Goal: Transaction & Acquisition: Purchase product/service

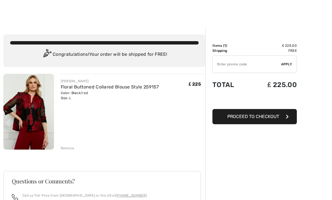
scroll to position [10, 0]
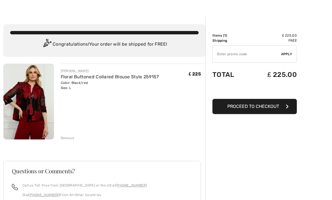
click at [266, 109] on button "Proceed to Checkout" at bounding box center [254, 106] width 84 height 15
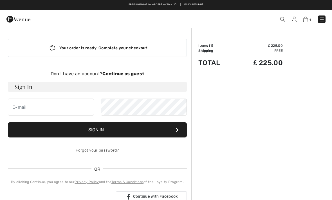
click at [122, 132] on button "Sign In" at bounding box center [97, 129] width 179 height 15
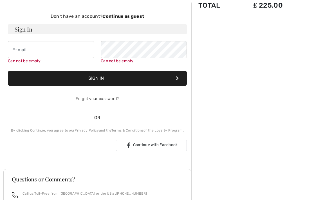
scroll to position [58, 0]
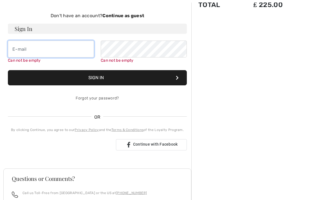
click at [17, 45] on input "email" at bounding box center [51, 49] width 86 height 17
type input "denisemirgan344@btinternet.com"
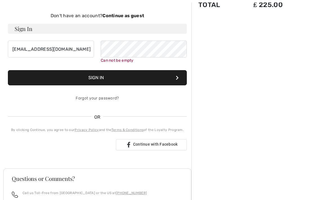
click at [104, 78] on button "Sign In" at bounding box center [97, 77] width 179 height 15
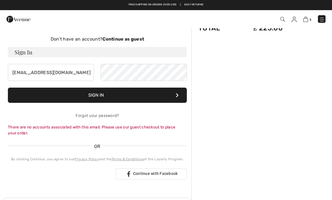
scroll to position [0, 0]
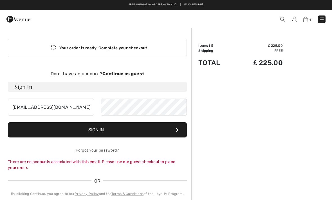
click at [126, 72] on strong "Continue as guest" at bounding box center [123, 73] width 42 height 5
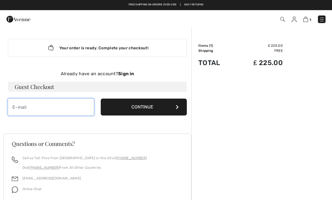
click at [18, 107] on input "email" at bounding box center [51, 106] width 86 height 17
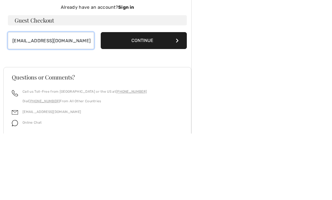
type input "denisemorgan344@btinternet.com"
click at [158, 98] on button "Continue" at bounding box center [144, 106] width 86 height 17
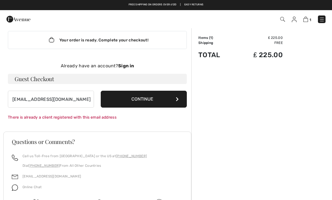
scroll to position [7, 0]
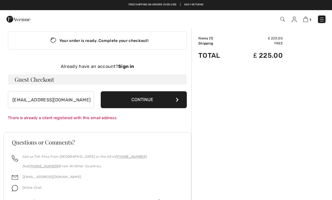
click at [128, 64] on strong "Sign in" at bounding box center [126, 66] width 16 height 5
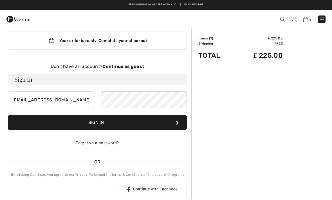
click at [107, 125] on button "Sign In" at bounding box center [97, 122] width 179 height 15
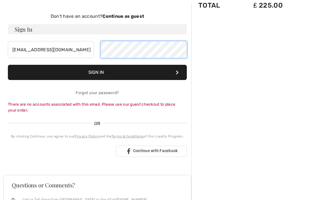
scroll to position [57, 0]
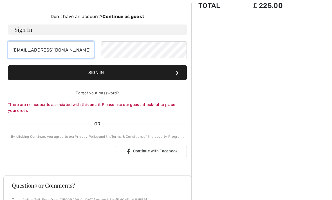
type input "[EMAIL_ADDRESS][DOMAIN_NAME]"
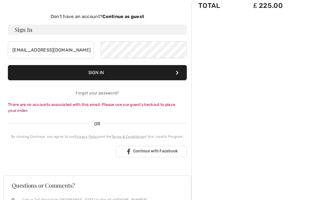
scroll to position [57, 0]
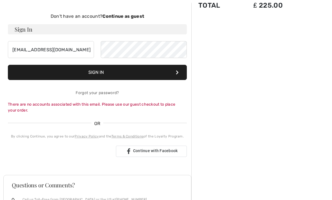
click at [102, 75] on button "Sign In" at bounding box center [97, 72] width 179 height 15
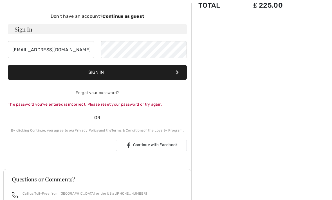
click at [121, 15] on strong "Continue as guest" at bounding box center [123, 16] width 42 height 5
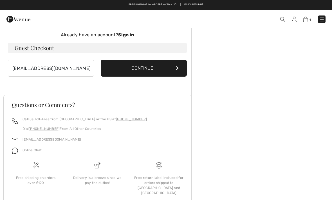
click at [152, 71] on button "Continue" at bounding box center [144, 68] width 86 height 17
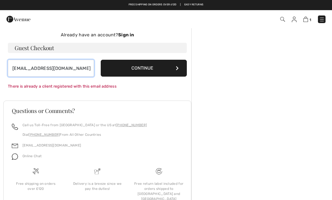
click at [93, 64] on input "[EMAIL_ADDRESS][DOMAIN_NAME]" at bounding box center [51, 68] width 86 height 17
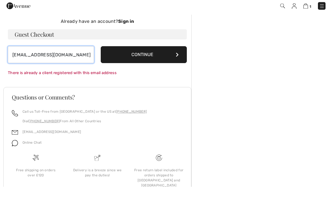
click at [87, 60] on input "[EMAIL_ADDRESS][DOMAIN_NAME]" at bounding box center [51, 68] width 86 height 17
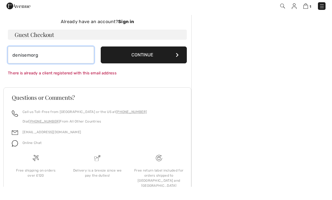
type input "denisemor"
type input "k"
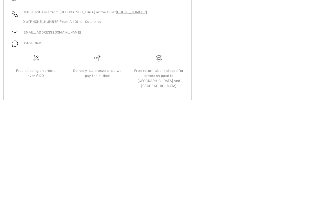
scroll to position [52, 0]
click at [18, 140] on img at bounding box center [15, 143] width 6 height 6
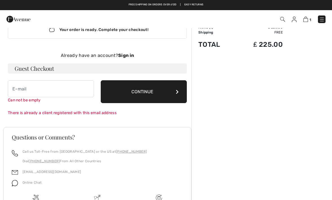
scroll to position [0, 0]
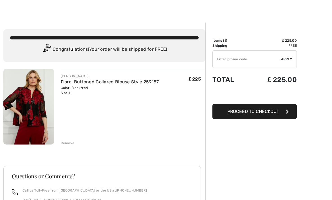
scroll to position [6, 0]
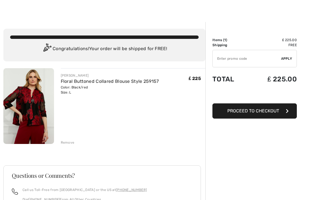
click at [256, 115] on button "Proceed to Checkout" at bounding box center [254, 110] width 84 height 15
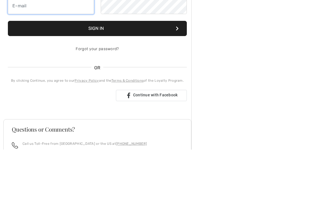
type input "denisemorgan344@btinternet.com"
click at [97, 79] on button "Sign In" at bounding box center [97, 78] width 179 height 15
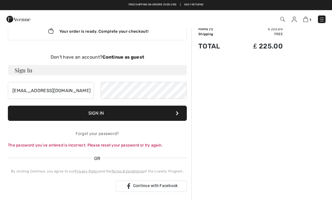
scroll to position [16, 0]
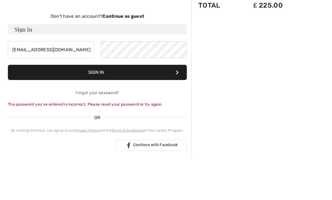
click at [101, 131] on link "Forgot your password?" at bounding box center [97, 133] width 43 height 5
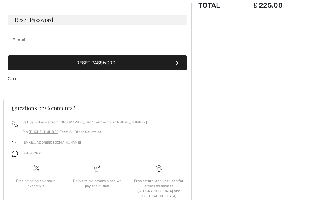
scroll to position [53, 0]
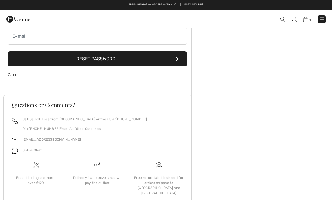
click at [107, 59] on button "Reset Password" at bounding box center [97, 58] width 179 height 15
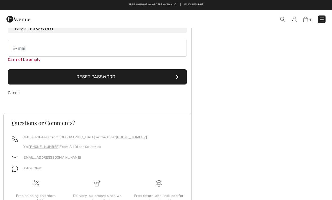
scroll to position [40, 0]
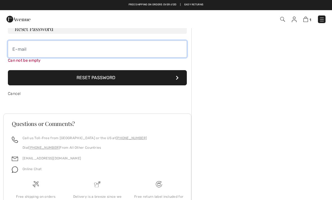
click at [19, 46] on input "email" at bounding box center [97, 49] width 179 height 17
type input "d"
type input "[EMAIL_ADDRESS][DOMAIN_NAME]"
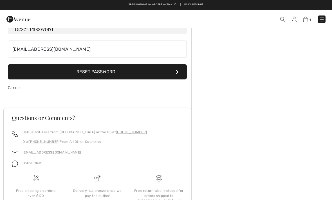
click at [129, 71] on button "Reset Password" at bounding box center [97, 71] width 179 height 15
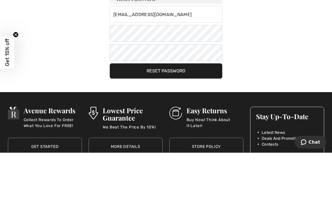
click at [168, 111] on button "Reset Password" at bounding box center [166, 118] width 113 height 15
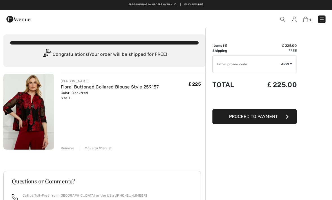
click at [259, 119] on span "Proceed to Payment" at bounding box center [253, 116] width 49 height 5
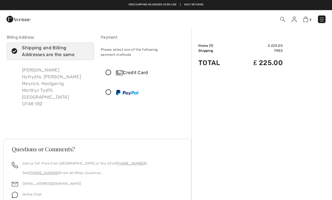
click at [109, 70] on icon at bounding box center [108, 73] width 15 height 6
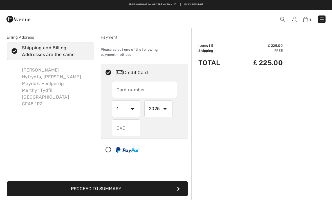
click at [123, 84] on input "text" at bounding box center [144, 89] width 65 height 17
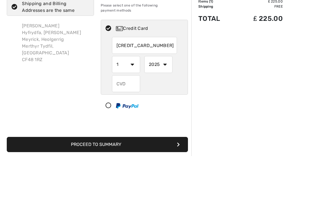
type input "[CREDIT_CARD_NUMBER]"
click at [132, 100] on select "1 2 3 4 5 6 7 8 9 10 11 12" at bounding box center [126, 108] width 28 height 17
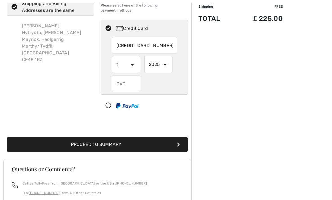
click at [138, 60] on select "1 2 3 4 5 6 7 8 9 10 11 12" at bounding box center [126, 64] width 28 height 17
select select "4"
click at [168, 59] on select "2025 2026 2027 2028 2029 2030 2031 2032 2033 2034 2035" at bounding box center [158, 64] width 28 height 17
select select "2030"
click at [121, 80] on input "text" at bounding box center [126, 83] width 28 height 17
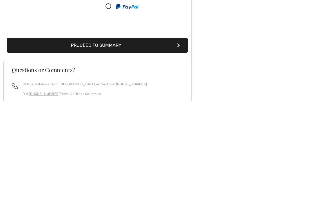
scroll to position [56, 0]
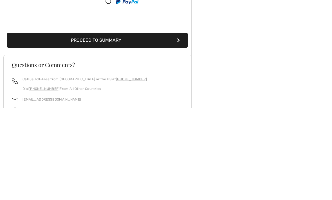
type input "641"
click at [122, 125] on button "Proceed to Summary" at bounding box center [97, 132] width 181 height 15
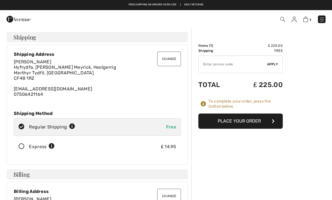
click at [246, 124] on button "Place Your Order" at bounding box center [240, 120] width 84 height 15
